Goal: Task Accomplishment & Management: Manage account settings

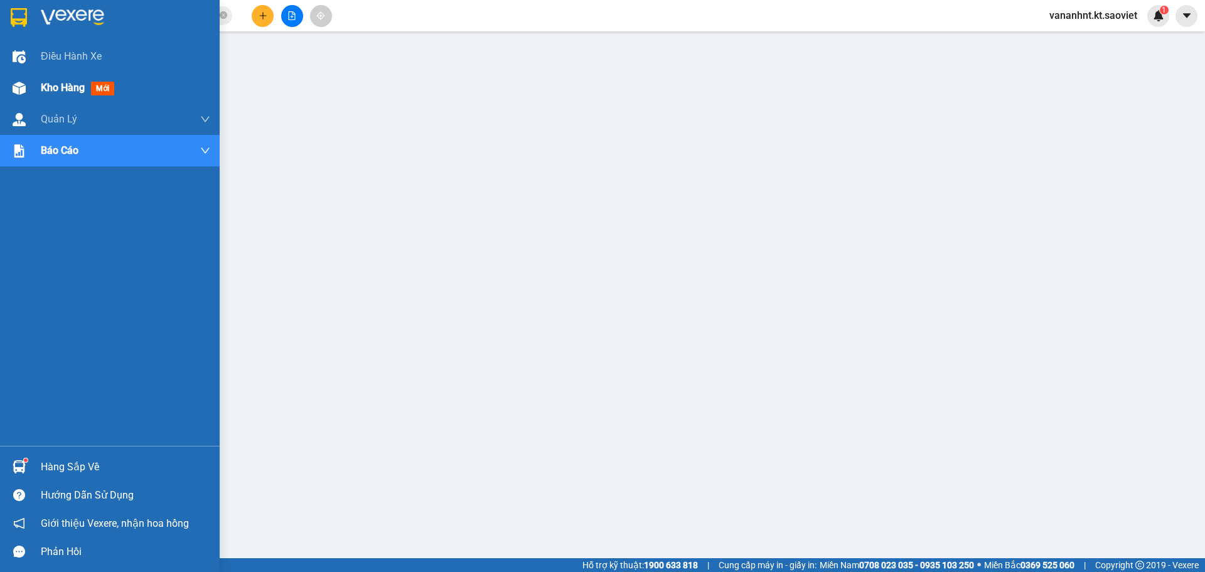
click at [65, 91] on span "Kho hàng" at bounding box center [63, 88] width 44 height 12
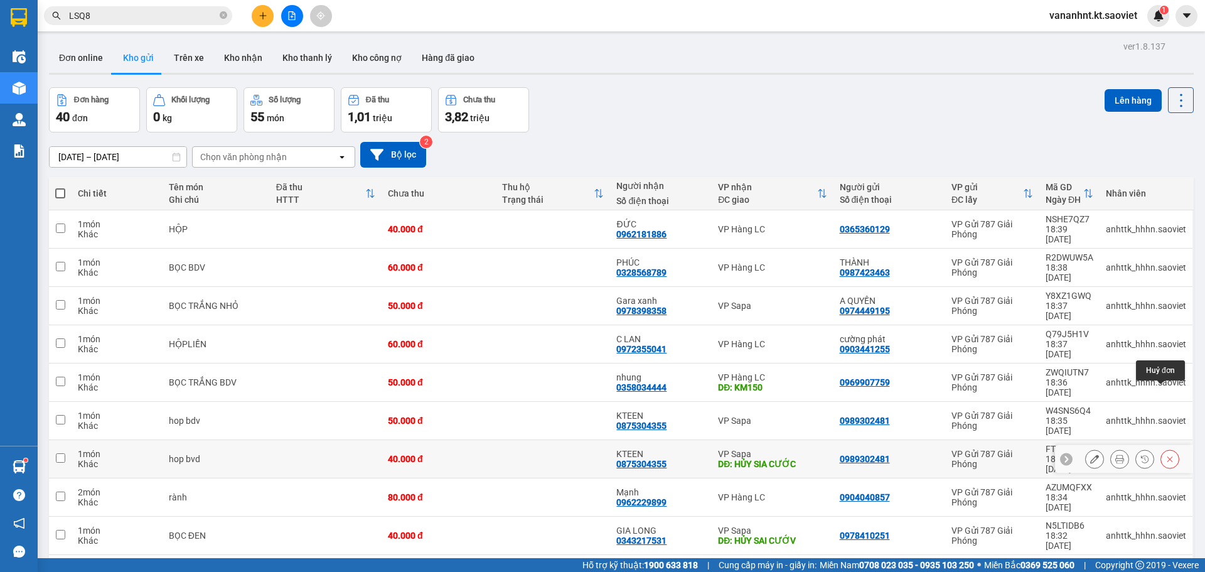
click at [1166, 448] on button at bounding box center [1170, 459] width 18 height 22
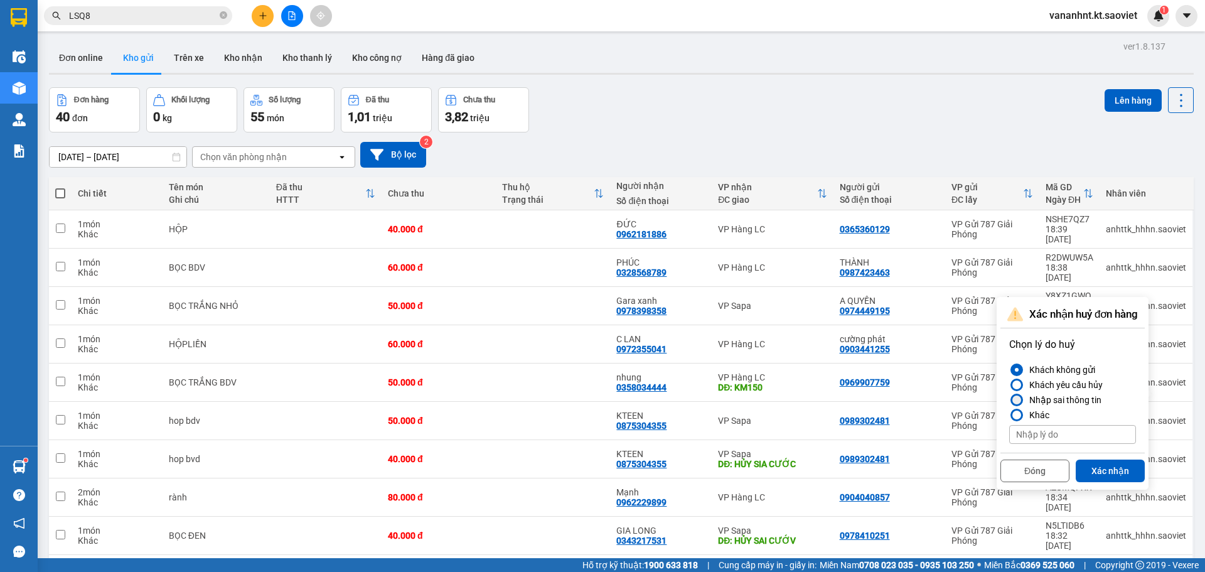
click at [1082, 398] on div "Nhập sai thông tin" at bounding box center [1062, 399] width 77 height 15
click at [1009, 400] on input "Nhập sai thông tin" at bounding box center [1009, 400] width 0 height 0
click at [1108, 471] on button "Xác nhận" at bounding box center [1110, 470] width 69 height 23
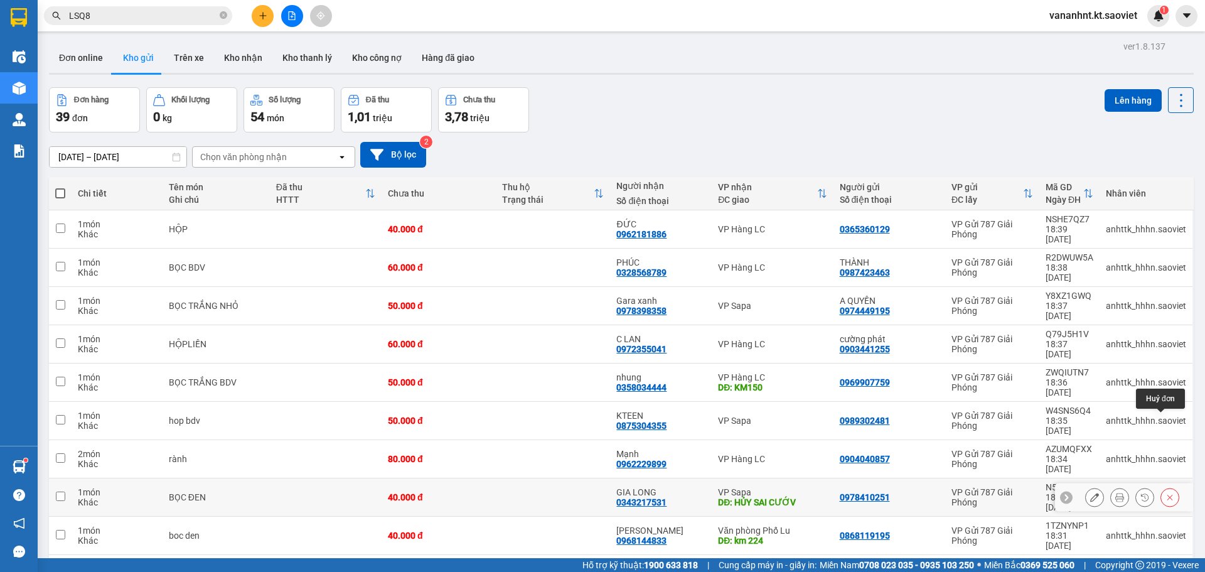
click at [1161, 486] on button at bounding box center [1170, 497] width 18 height 22
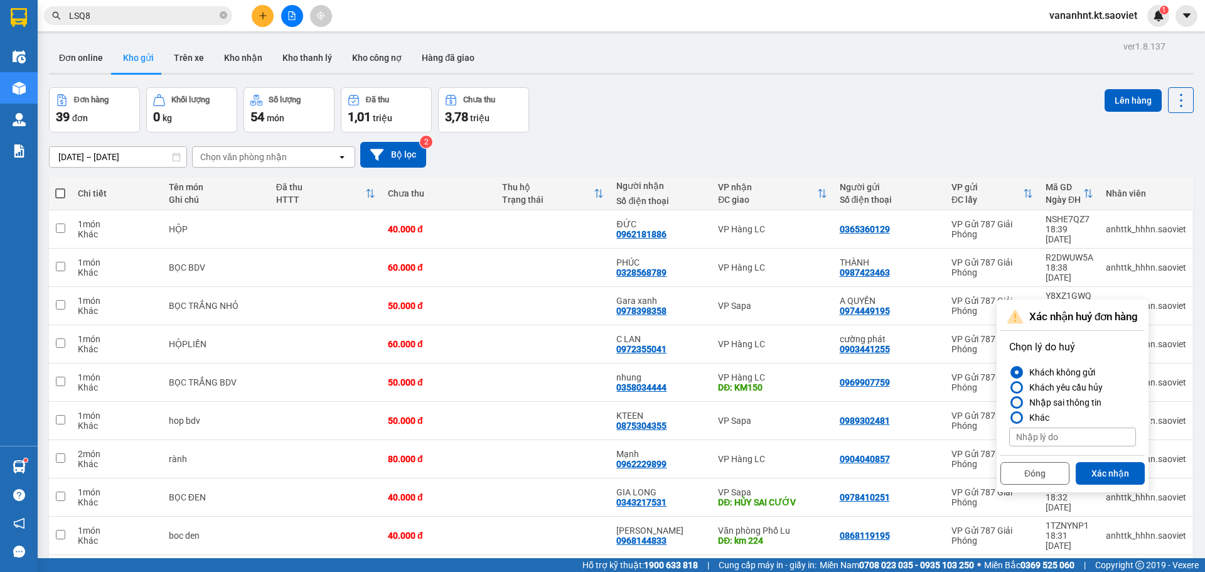
click at [1069, 404] on div "Nhập sai thông tin" at bounding box center [1062, 402] width 77 height 15
click at [1009, 402] on input "Nhập sai thông tin" at bounding box center [1009, 402] width 0 height 0
click at [1093, 473] on button "Xác nhận" at bounding box center [1110, 473] width 69 height 23
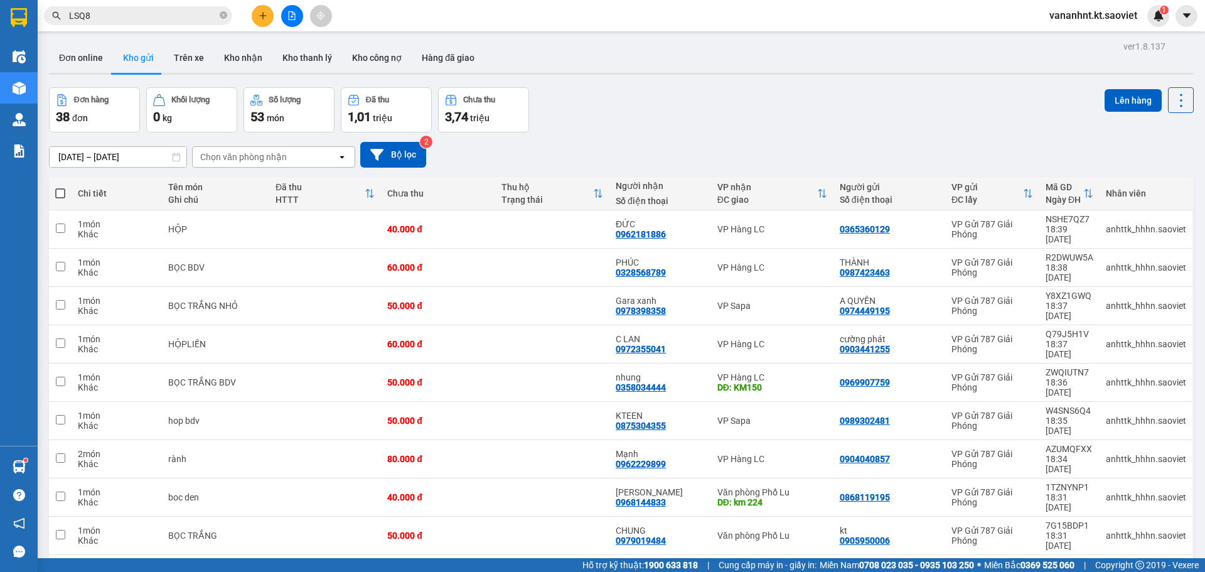
click at [1126, 488] on span "100 / trang" at bounding box center [1136, 485] width 45 height 13
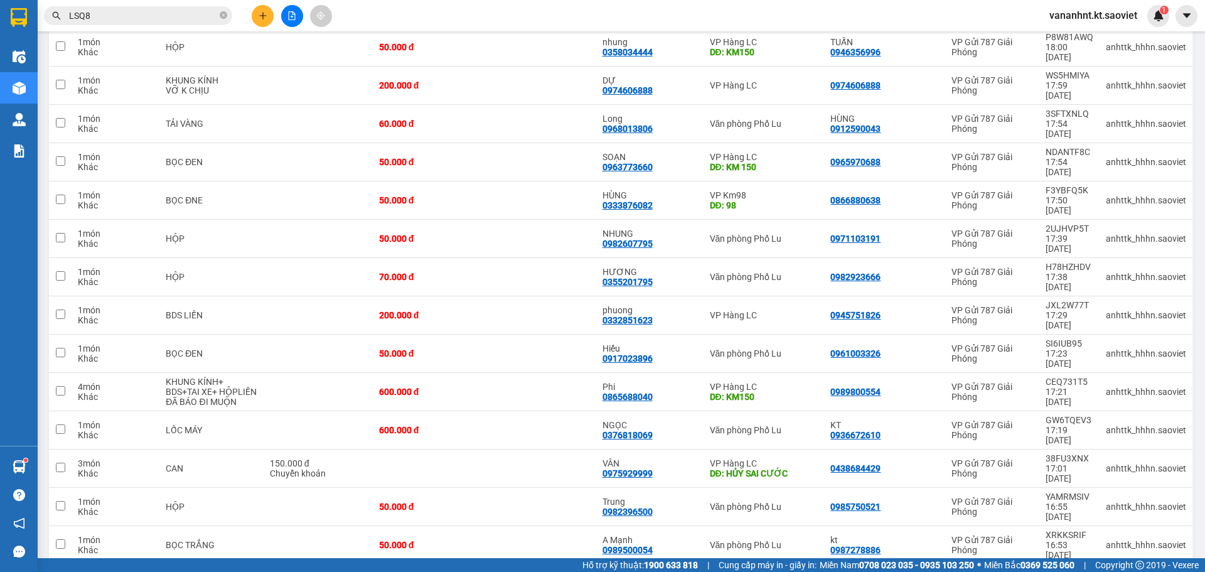
scroll to position [787, 0]
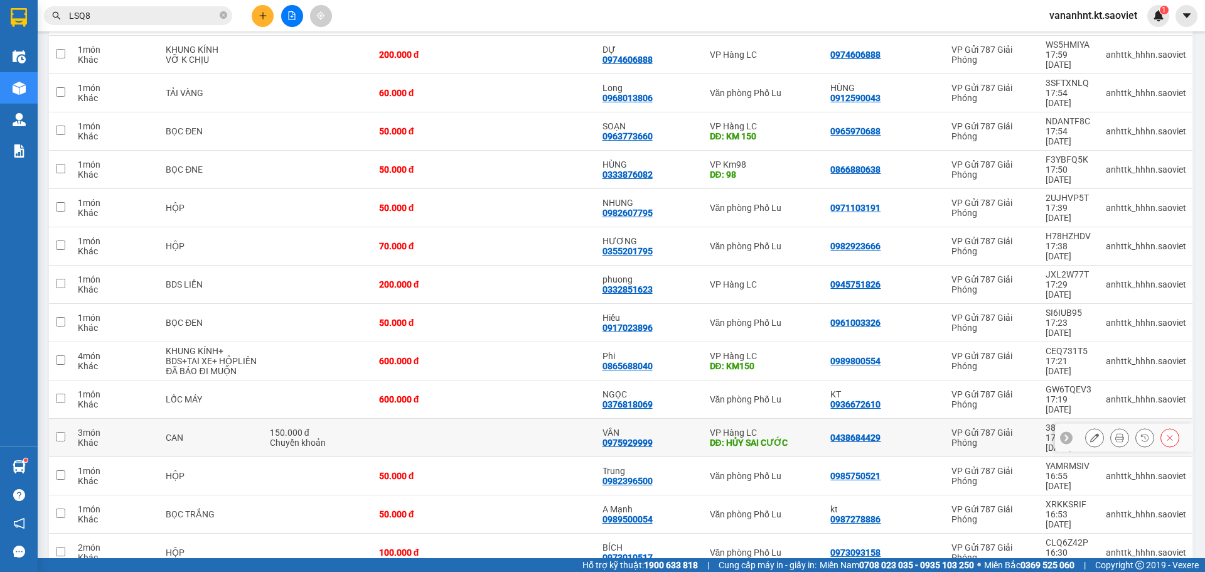
click at [1161, 427] on button at bounding box center [1170, 438] width 18 height 22
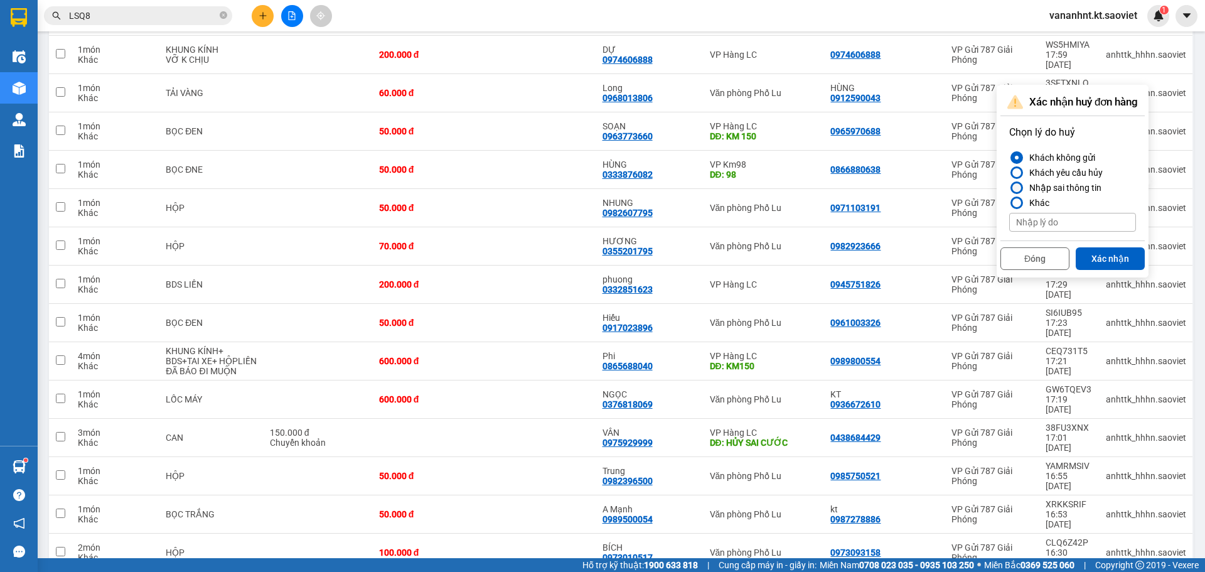
click at [1072, 184] on div "Nhập sai thông tin" at bounding box center [1062, 187] width 77 height 15
click at [1009, 188] on input "Nhập sai thông tin" at bounding box center [1009, 188] width 0 height 0
click at [1098, 258] on button "Xác nhận" at bounding box center [1110, 258] width 69 height 23
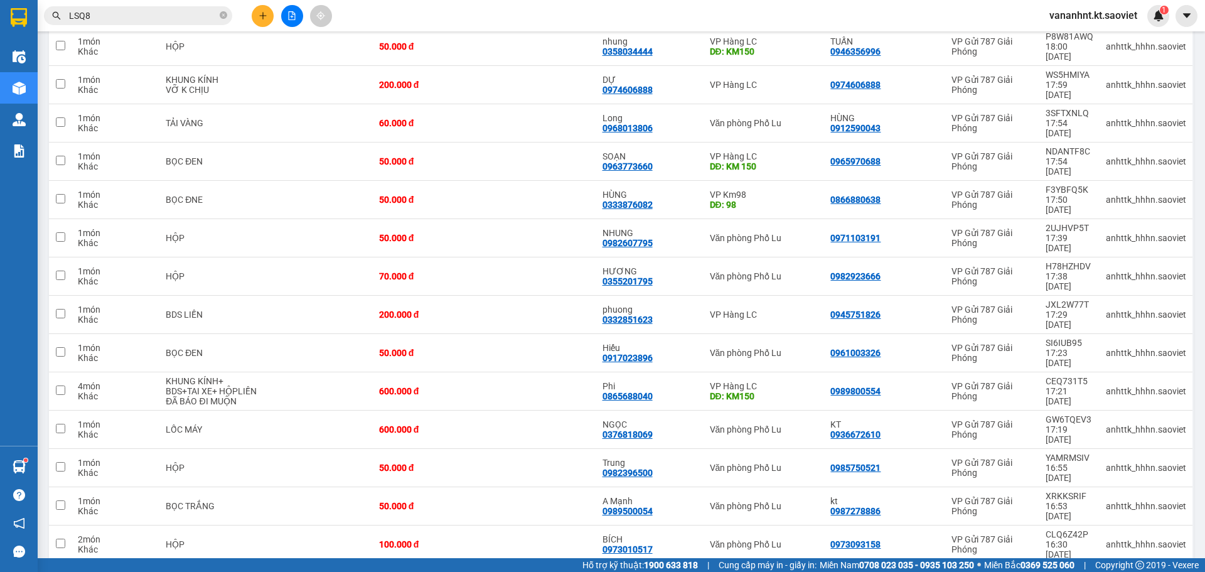
scroll to position [759, 0]
